Goal: Find specific page/section: Find specific page/section

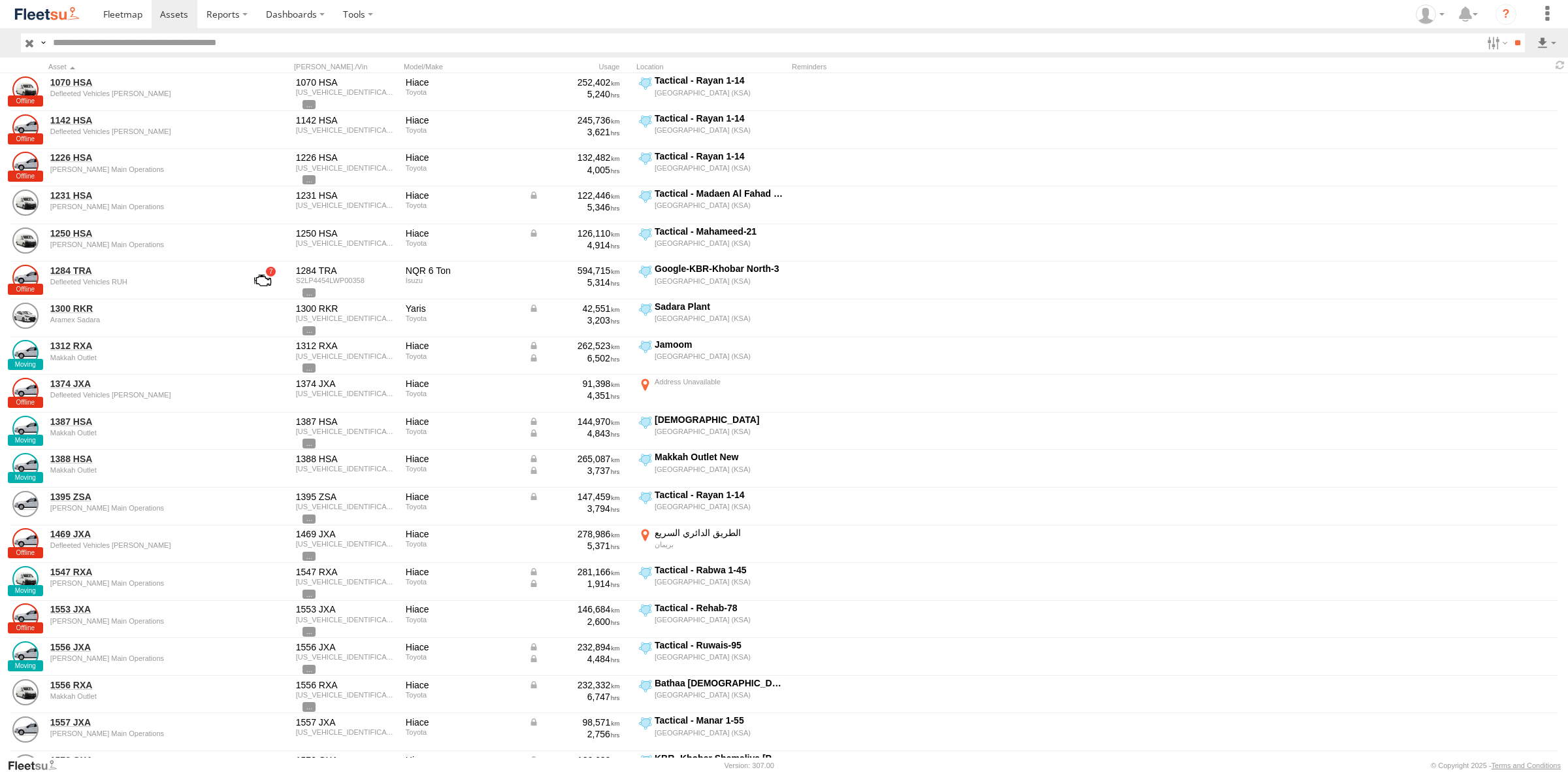
click at [159, 36] on input "text" at bounding box center [764, 42] width 1434 height 19
type input "****"
click at [1509, 33] on input "**" at bounding box center [1517, 42] width 15 height 19
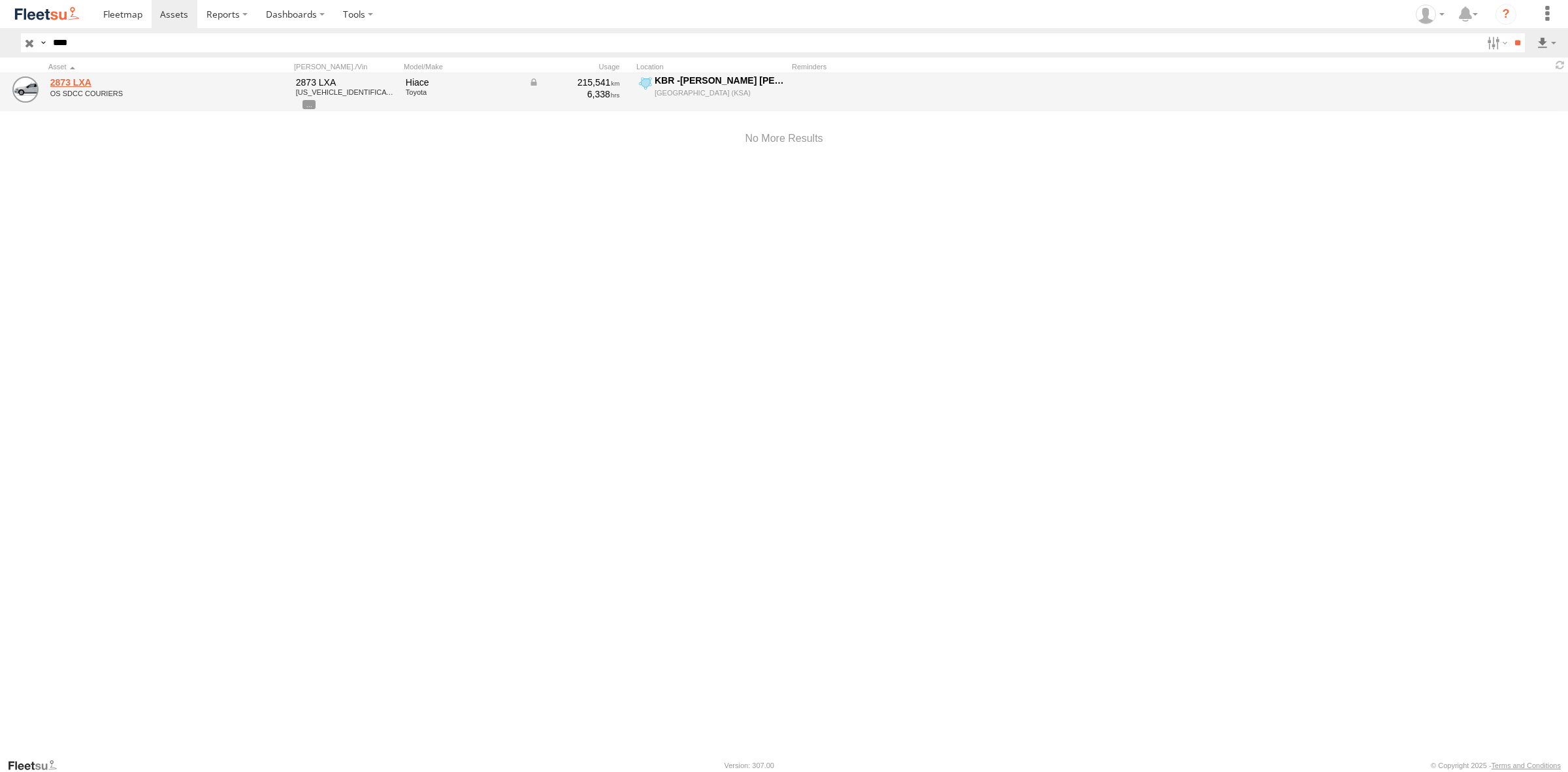
click at [75, 83] on link "2873 LXA" at bounding box center [139, 82] width 179 height 12
